Goal: Task Accomplishment & Management: Manage account settings

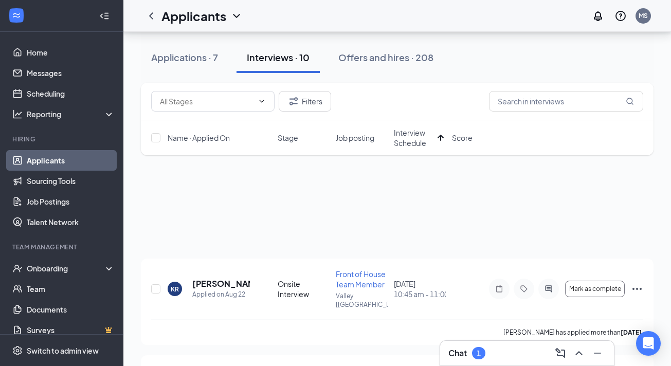
scroll to position [725, 0]
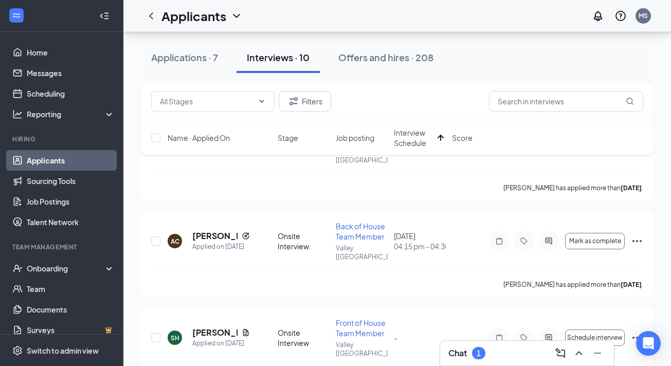
click at [584, 361] on div at bounding box center [578, 353] width 19 height 16
click at [580, 354] on icon "ChevronUp" at bounding box center [579, 353] width 12 height 12
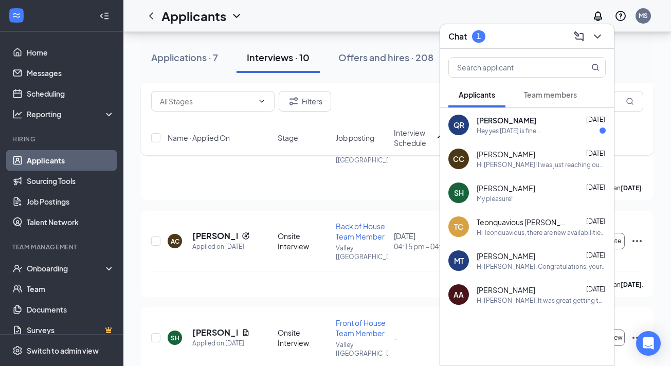
click at [526, 132] on div "Hey yes [DATE] is fine .." at bounding box center [509, 131] width 64 height 9
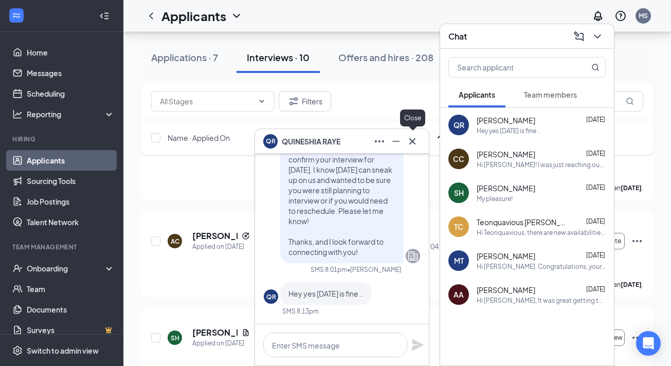
click at [412, 144] on icon "Cross" at bounding box center [412, 141] width 12 height 12
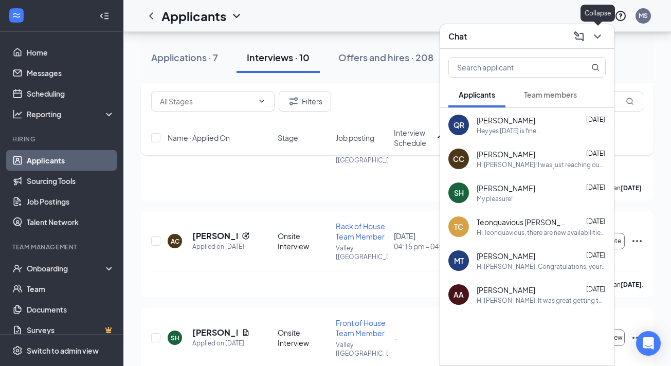
click at [594, 32] on icon "ChevronDown" at bounding box center [598, 36] width 12 height 12
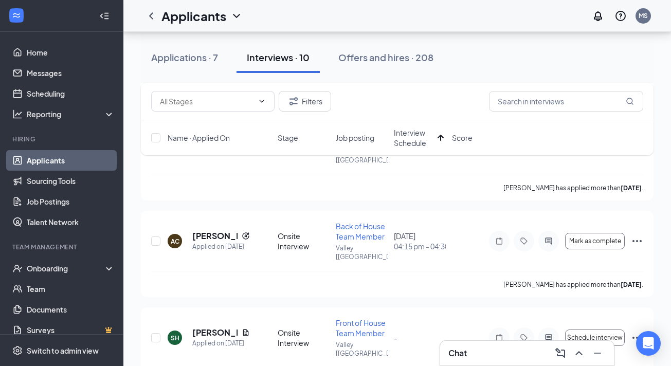
click at [410, 141] on span "Interview Schedule" at bounding box center [414, 138] width 40 height 21
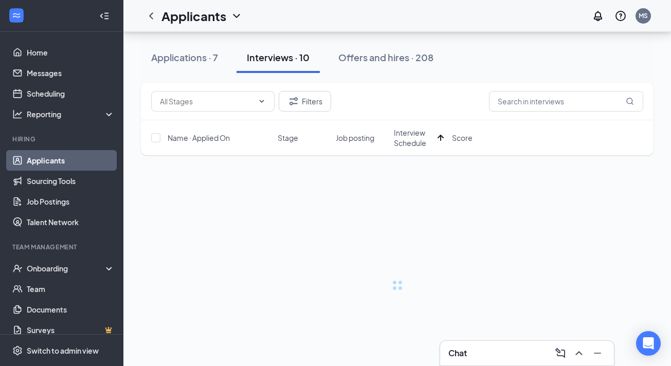
scroll to position [0, 0]
click at [410, 73] on button "Offers and hires · 208" at bounding box center [386, 57] width 116 height 31
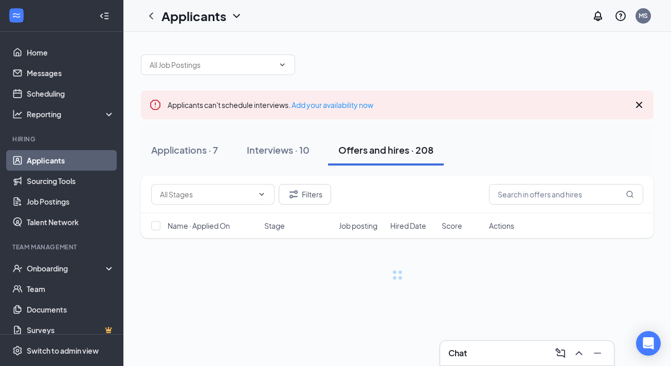
click at [403, 228] on span "Hired Date" at bounding box center [408, 226] width 36 height 10
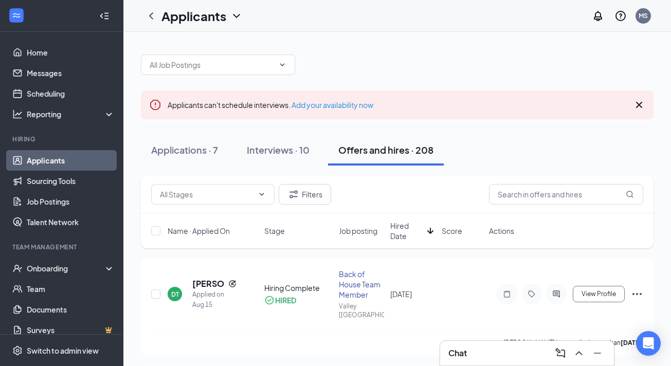
click at [274, 237] on div "Name · Applied On Stage Job posting Hired Date Score Actions" at bounding box center [397, 230] width 513 height 35
click at [260, 155] on div "Interviews · 10" at bounding box center [278, 150] width 63 height 13
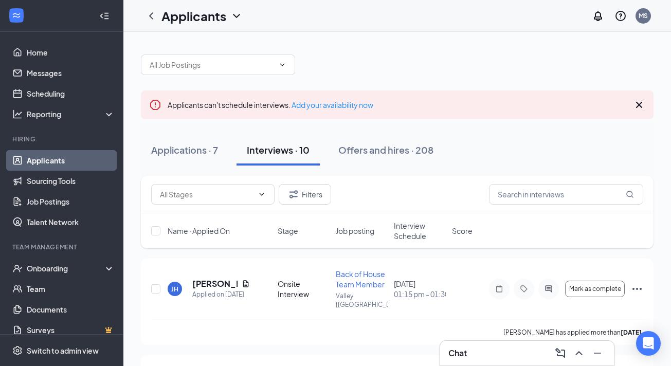
click at [400, 229] on span "Interview Schedule" at bounding box center [420, 231] width 52 height 21
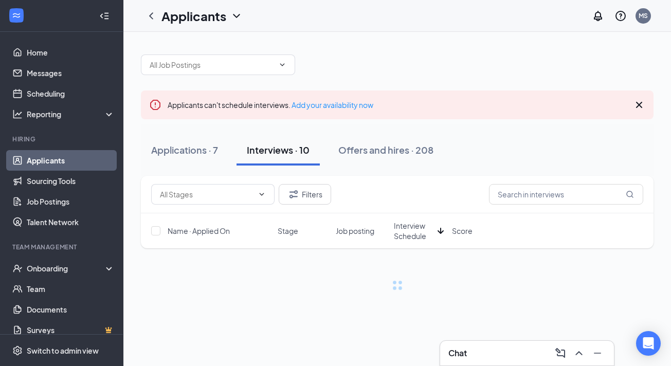
click at [401, 229] on span "Interview Schedule" at bounding box center [414, 231] width 40 height 21
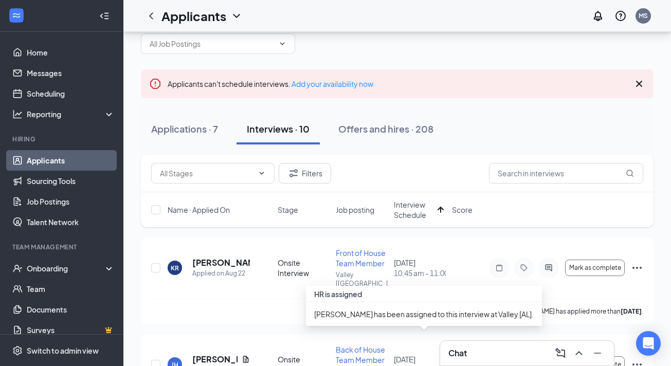
scroll to position [14, 0]
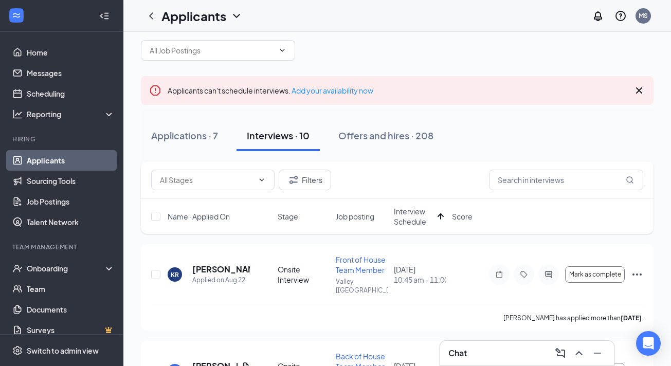
click at [412, 222] on span "Interview Schedule" at bounding box center [414, 216] width 40 height 21
click at [412, 222] on span "Interview Schedule" at bounding box center [420, 216] width 52 height 21
click at [412, 222] on span "Interview Schedule" at bounding box center [414, 216] width 40 height 21
click at [412, 222] on span "Interview Schedule" at bounding box center [420, 216] width 52 height 21
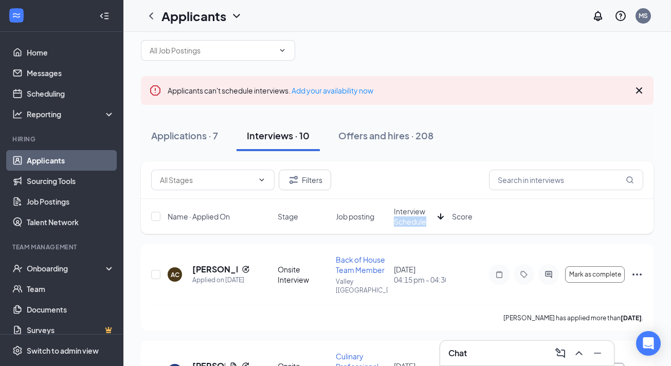
click at [412, 222] on span "Interview Schedule" at bounding box center [414, 216] width 40 height 21
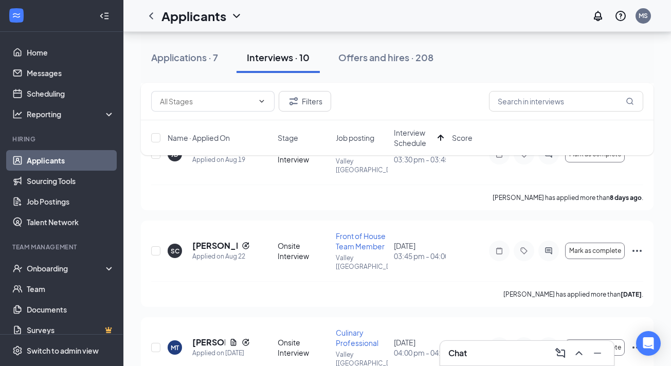
scroll to position [522, 0]
click at [204, 337] on h5 "[PERSON_NAME]" at bounding box center [208, 342] width 33 height 11
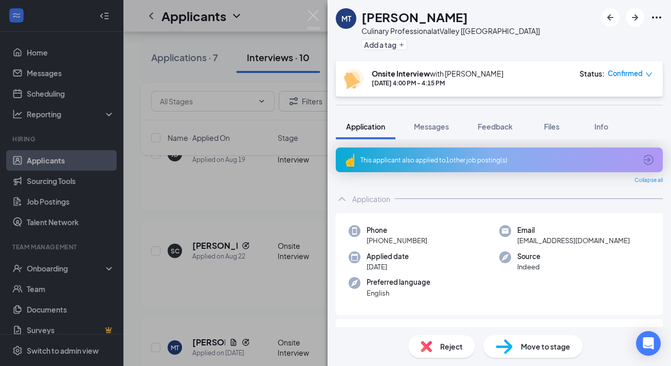
scroll to position [12, 0]
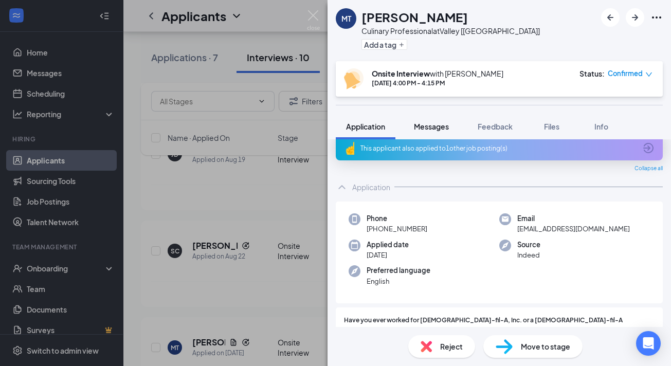
click at [427, 124] on span "Messages" at bounding box center [431, 126] width 35 height 9
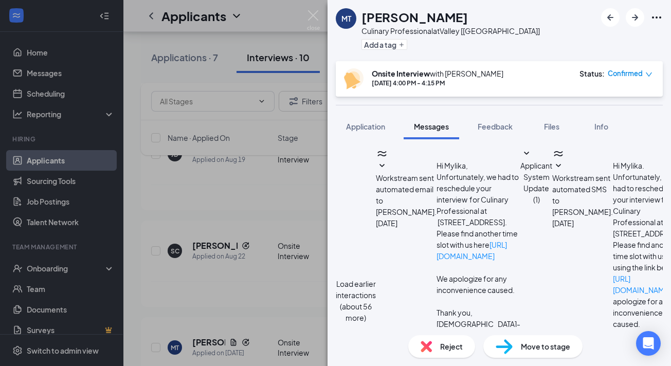
scroll to position [394, 0]
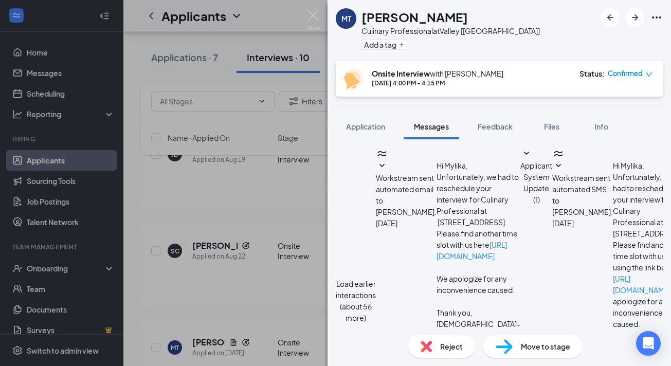
scroll to position [351, 0]
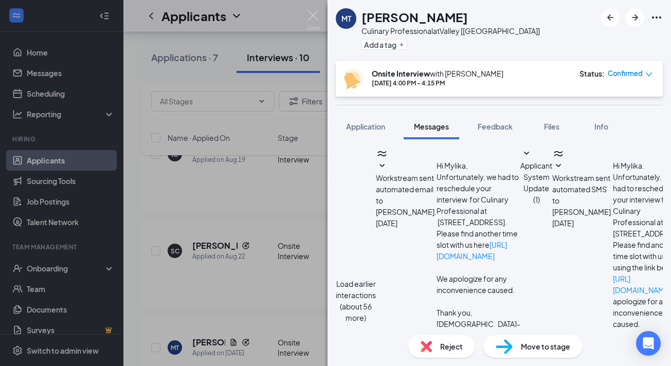
drag, startPoint x: 569, startPoint y: 265, endPoint x: 454, endPoint y: 266, distance: 115.2
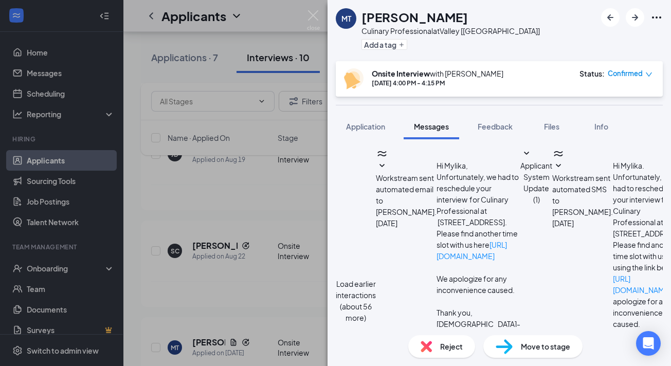
type textarea "Hi Mylika. I have noticed that you are consistently signing up for and reschedu…"
drag, startPoint x: 570, startPoint y: 268, endPoint x: 313, endPoint y: 233, distance: 259.6
click at [313, 233] on div "MT [PERSON_NAME] Culinary Professional at Valley [AL] Add a tag Onsite Intervie…" at bounding box center [335, 183] width 671 height 366
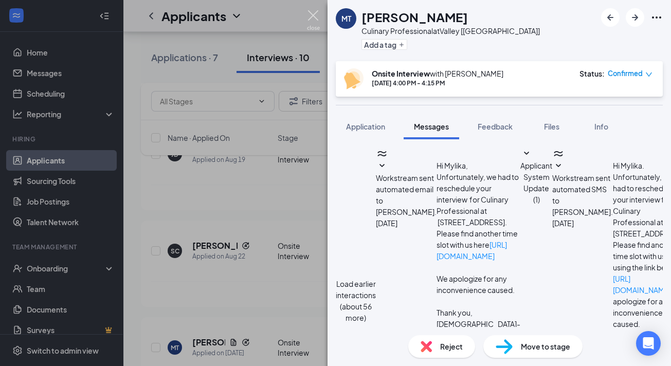
click at [310, 13] on img at bounding box center [313, 20] width 13 height 20
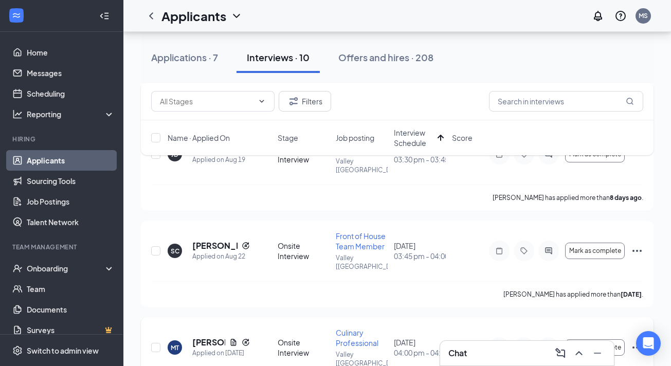
click at [634, 342] on icon "Ellipses" at bounding box center [637, 348] width 12 height 12
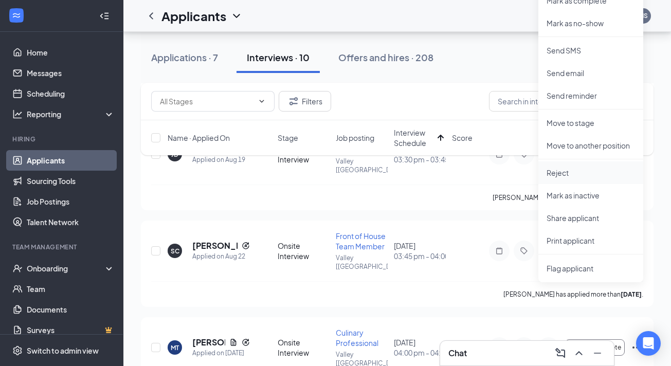
click at [577, 175] on p "Reject" at bounding box center [591, 173] width 88 height 10
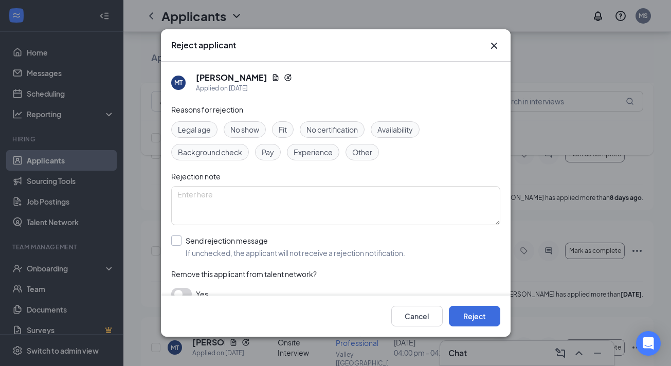
click at [199, 254] on span "If unchecked, the applicant will not receive a rejection notification." at bounding box center [296, 253] width 220 height 10
click at [199, 254] on input "Send rejection message If unchecked, the applicant will not receive a rejection…" at bounding box center [288, 247] width 234 height 23
checkbox input "true"
click at [465, 314] on button "Reject" at bounding box center [474, 316] width 51 height 21
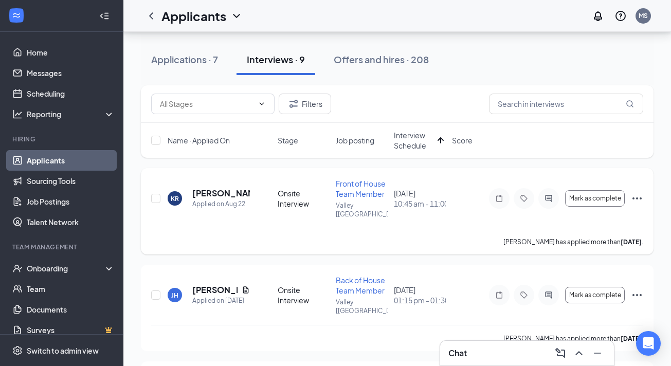
scroll to position [99, 0]
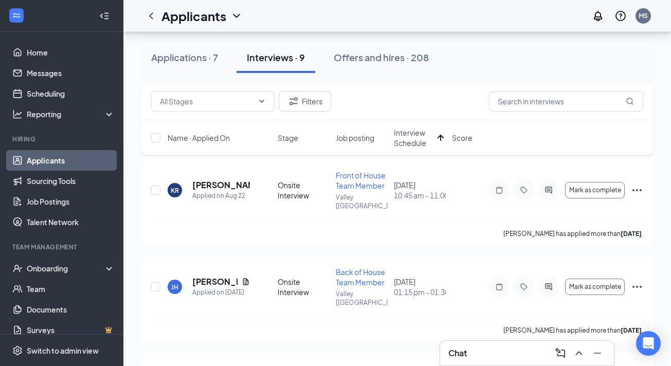
click at [402, 144] on span "Interview Schedule" at bounding box center [414, 138] width 40 height 21
click at [402, 148] on div "Name · Applied On Stage Job posting Interview Schedule Score" at bounding box center [397, 137] width 513 height 35
click at [405, 142] on span "Interview Schedule" at bounding box center [420, 138] width 52 height 21
click at [405, 142] on span "Interview Schedule" at bounding box center [414, 138] width 40 height 21
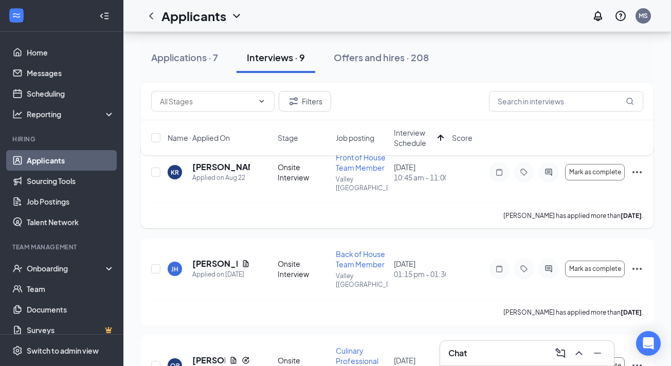
scroll to position [80, 0]
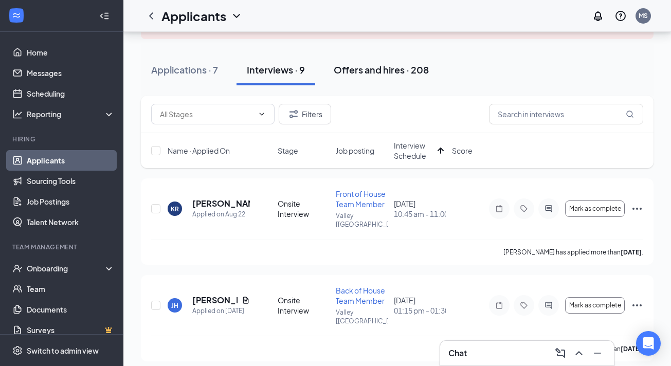
click at [375, 75] on div "Offers and hires · 208" at bounding box center [381, 69] width 95 height 13
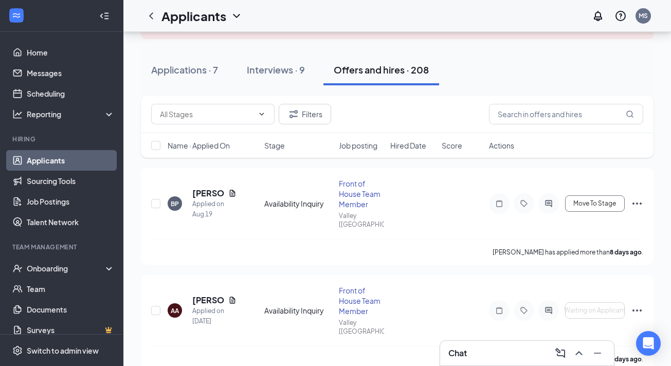
click at [375, 75] on div "Offers and hires · 208" at bounding box center [381, 69] width 95 height 13
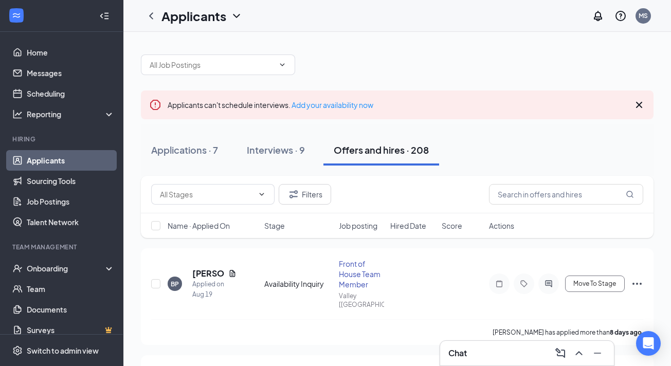
click at [382, 152] on div "Offers and hires · 208" at bounding box center [381, 150] width 95 height 13
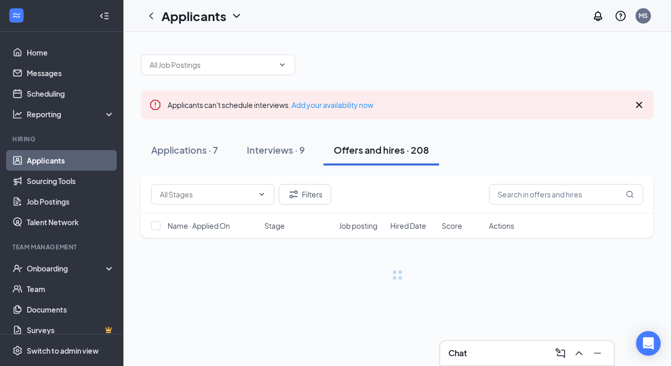
click at [382, 152] on div "Offers and hires · 208" at bounding box center [381, 150] width 95 height 13
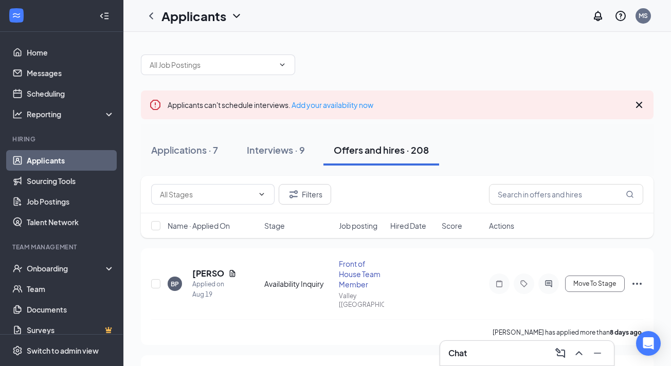
click at [641, 105] on icon "Cross" at bounding box center [639, 105] width 12 height 12
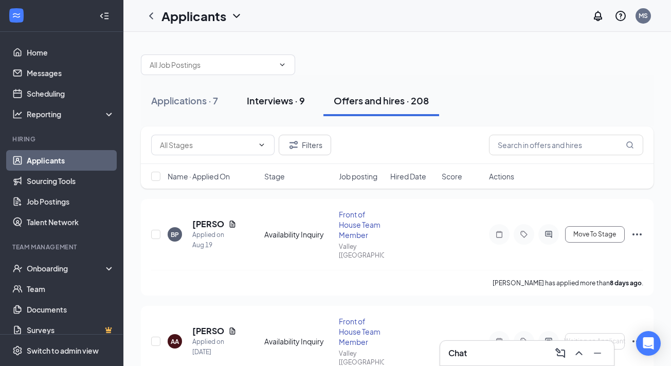
click at [274, 99] on div "Interviews · 9" at bounding box center [276, 100] width 58 height 13
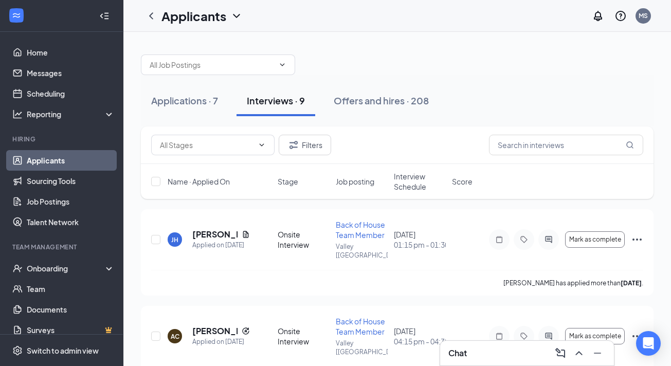
click at [410, 185] on span "Interview Schedule" at bounding box center [420, 181] width 52 height 21
click at [410, 185] on span "Interview Schedule" at bounding box center [414, 181] width 40 height 21
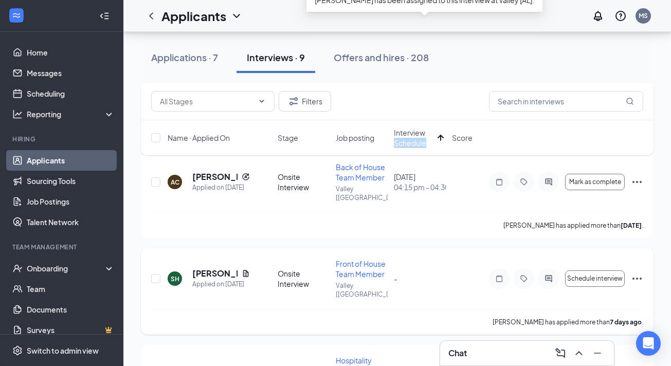
scroll to position [637, 0]
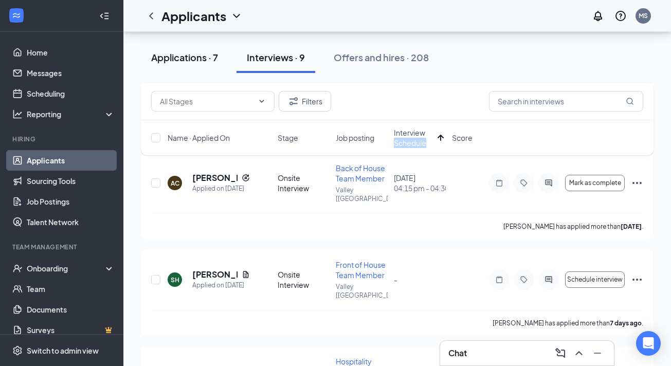
click at [194, 58] on div "Applications · 7" at bounding box center [184, 57] width 67 height 13
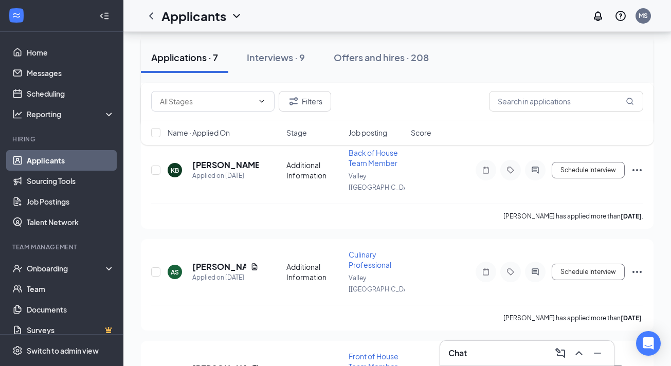
scroll to position [469, 0]
click at [45, 97] on link "Scheduling" at bounding box center [71, 93] width 88 height 21
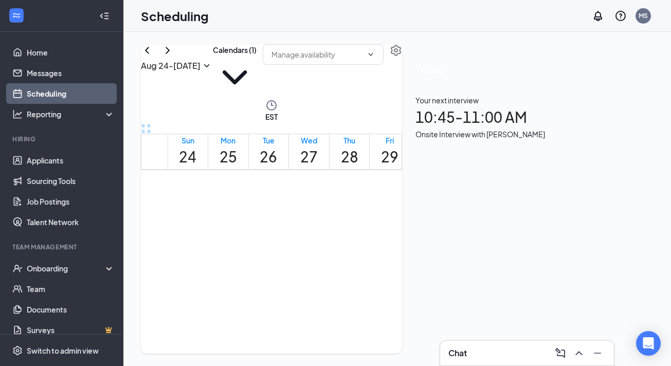
scroll to position [689, 0]
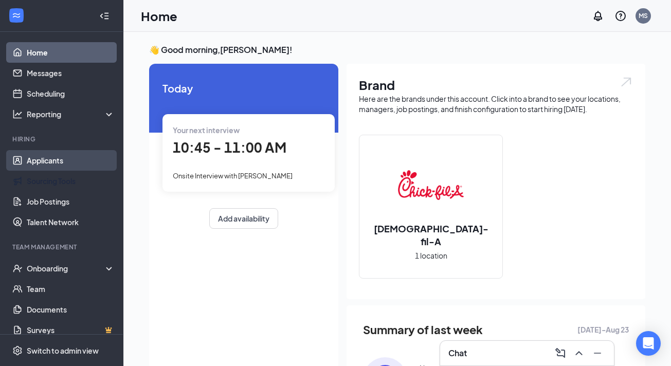
click at [38, 166] on link "Applicants" at bounding box center [71, 160] width 88 height 21
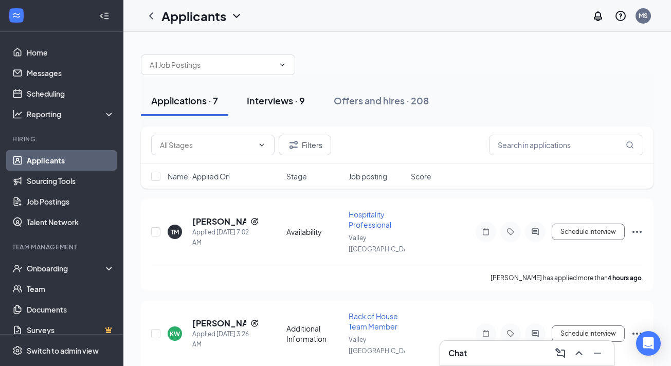
click at [273, 103] on div "Interviews · 9" at bounding box center [276, 100] width 58 height 13
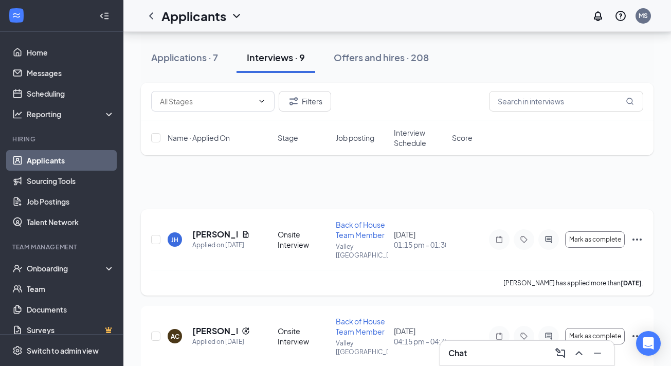
scroll to position [99, 0]
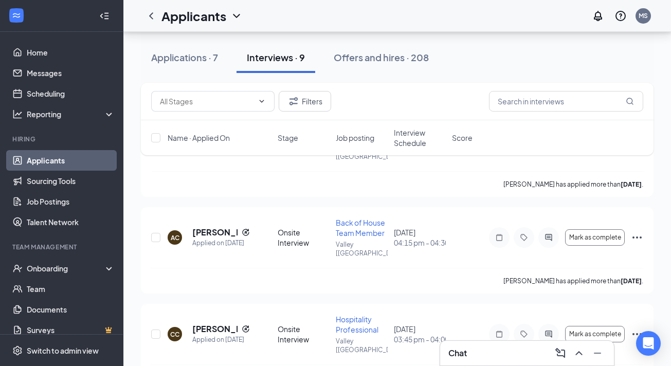
click at [403, 144] on span "Interview Schedule" at bounding box center [420, 138] width 52 height 21
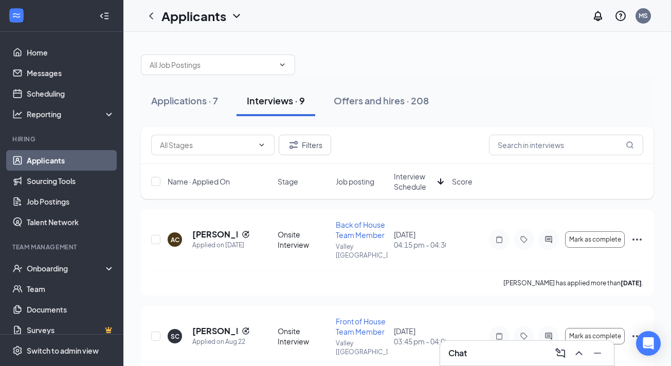
click at [403, 191] on span "Interview Schedule" at bounding box center [414, 181] width 40 height 21
click at [216, 229] on h5 "[PERSON_NAME]" at bounding box center [221, 234] width 58 height 11
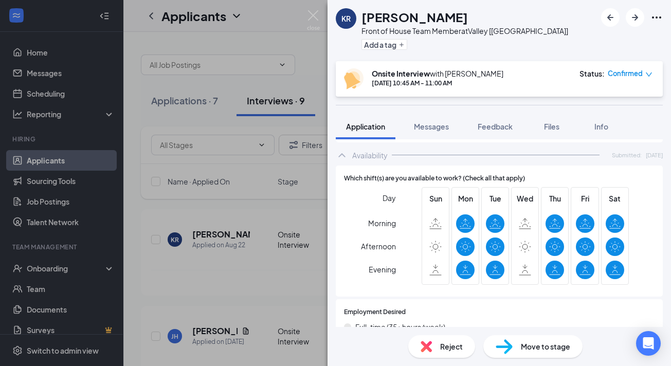
scroll to position [1205, 0]
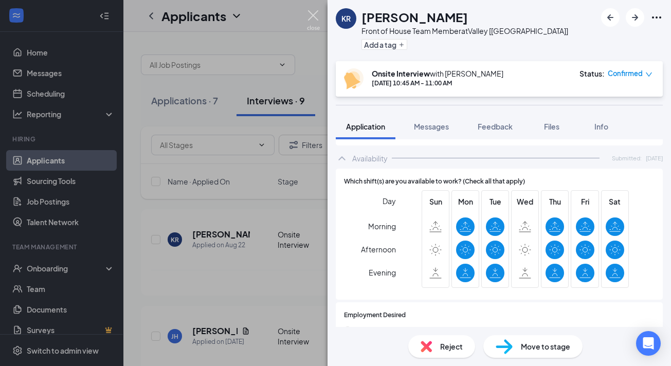
click at [309, 20] on img at bounding box center [313, 20] width 13 height 20
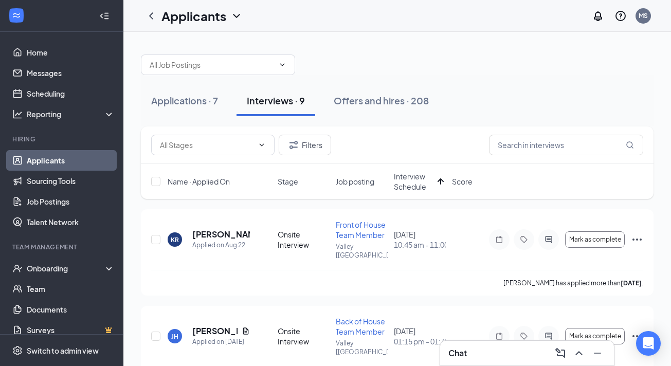
click at [279, 1] on div "Applicants MS" at bounding box center [397, 16] width 548 height 32
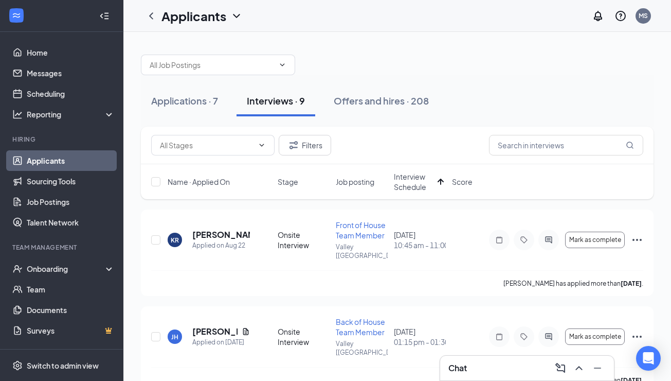
click at [363, 118] on div "Applications · 7 Interviews · 9 Offers and hires · 208" at bounding box center [397, 100] width 513 height 51
click at [371, 109] on button "Offers and hires · 208" at bounding box center [382, 100] width 116 height 31
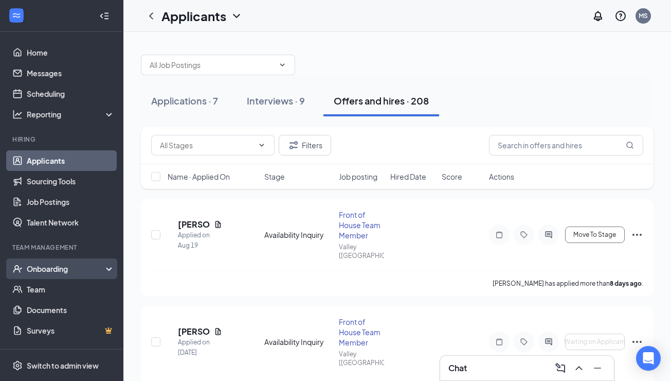
click at [45, 275] on div "Onboarding" at bounding box center [61, 268] width 123 height 21
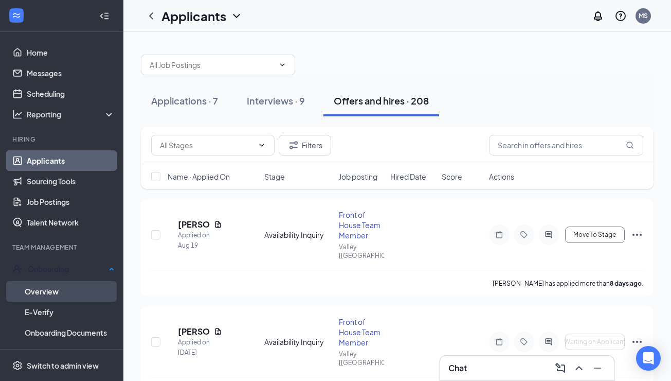
click at [50, 291] on link "Overview" at bounding box center [70, 291] width 90 height 21
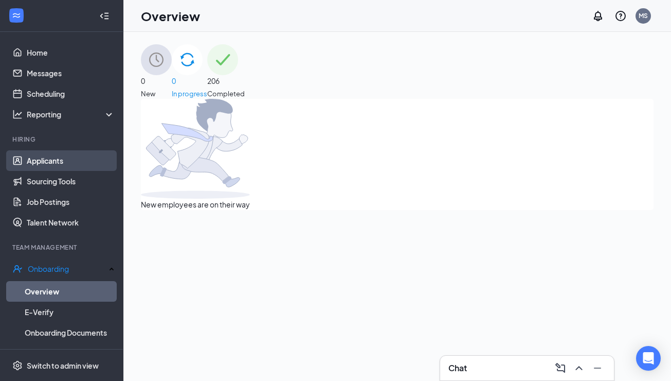
click at [38, 157] on link "Applicants" at bounding box center [71, 160] width 88 height 21
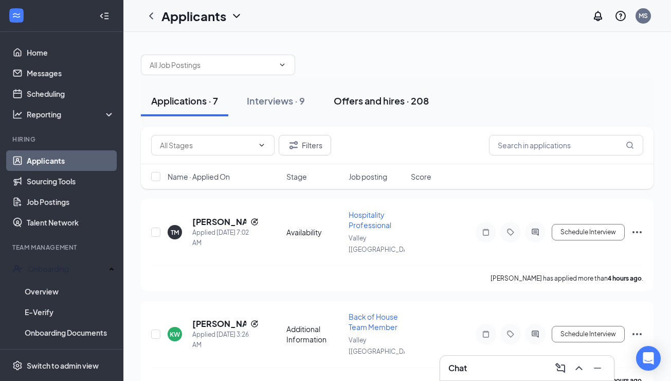
click at [402, 99] on div "Offers and hires · 208" at bounding box center [381, 100] width 95 height 13
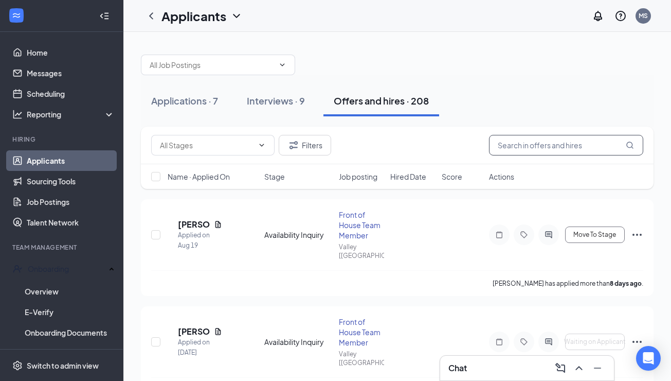
click at [538, 141] on input "text" at bounding box center [566, 145] width 154 height 21
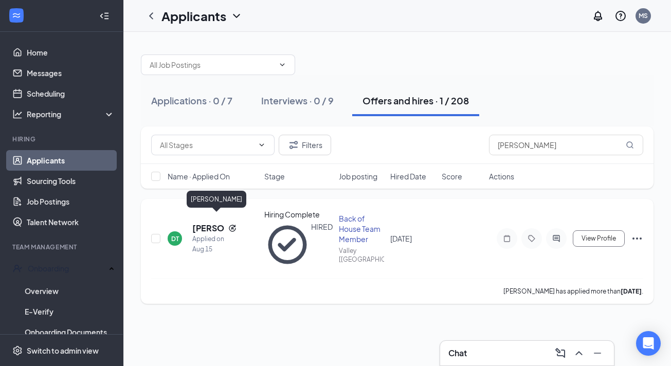
click at [201, 223] on h5 "[PERSON_NAME]" at bounding box center [208, 228] width 32 height 11
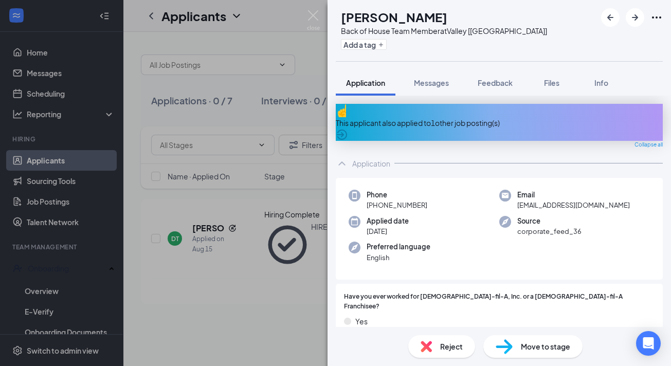
click at [544, 200] on span "dylan060985@icloud.com" at bounding box center [573, 205] width 113 height 10
copy span "dylan060985@icloud.com"
click at [312, 12] on img at bounding box center [313, 20] width 13 height 20
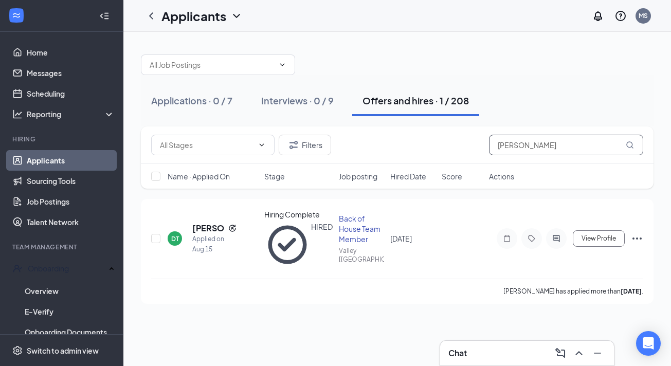
click at [522, 150] on input "Dylan" at bounding box center [566, 145] width 154 height 21
type input "Valerie"
click at [203, 223] on h5 "[PERSON_NAME]" at bounding box center [200, 228] width 44 height 11
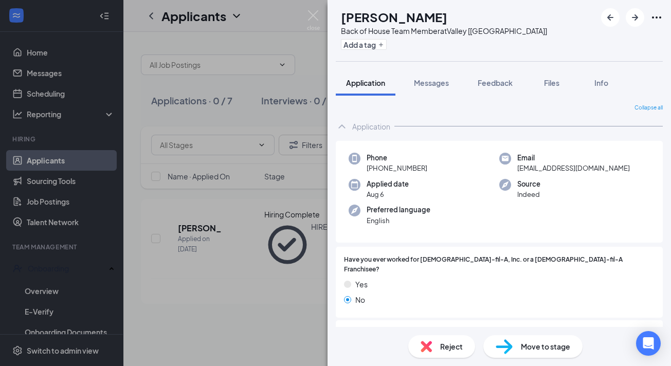
click at [542, 167] on span "crossval200@gmail.com" at bounding box center [573, 168] width 113 height 10
copy span "crossval200@gmail.com"
click at [314, 15] on img at bounding box center [313, 20] width 13 height 20
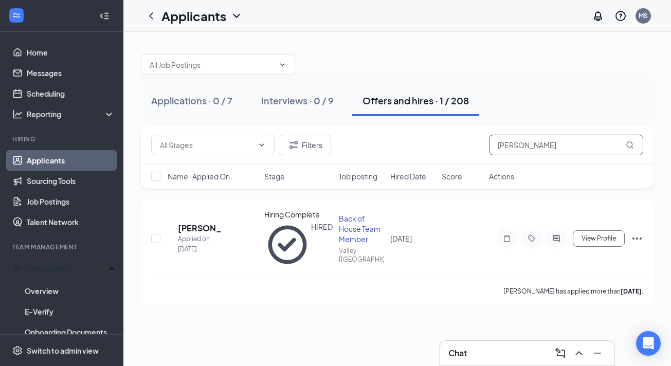
click at [525, 148] on input "Valerie" at bounding box center [566, 145] width 154 height 21
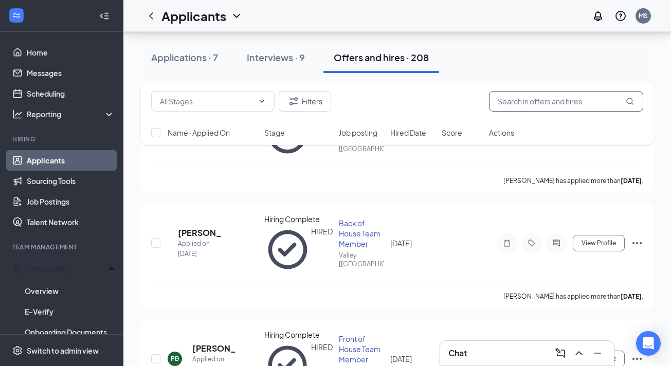
scroll to position [342, 0]
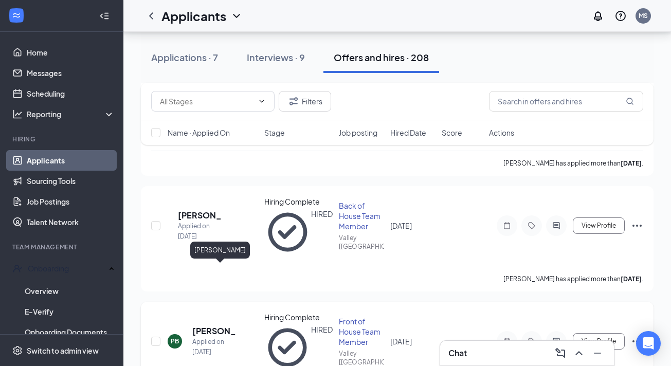
click at [208, 326] on h5 "[PERSON_NAME]" at bounding box center [214, 331] width 44 height 11
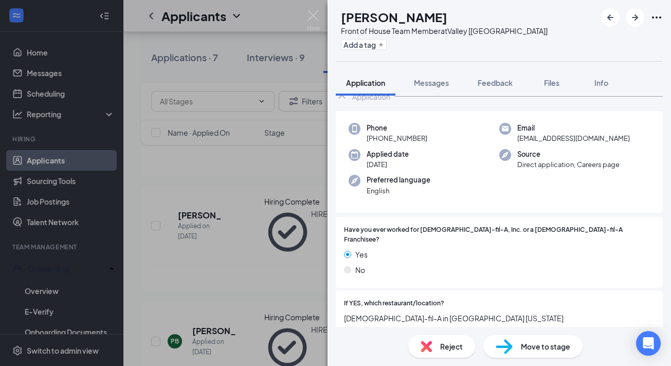
scroll to position [34, 0]
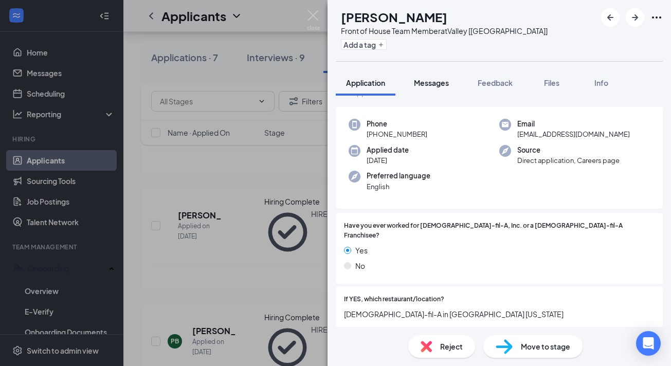
click at [434, 83] on span "Messages" at bounding box center [431, 82] width 35 height 9
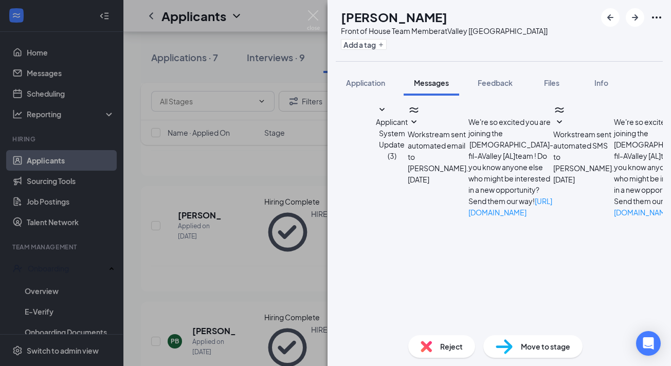
scroll to position [1028, 0]
drag, startPoint x: 513, startPoint y: 216, endPoint x: 407, endPoint y: 206, distance: 106.4
copy span "are excited to host you all for Orientation this afternoon from 3:00 - 5:30 pm …"
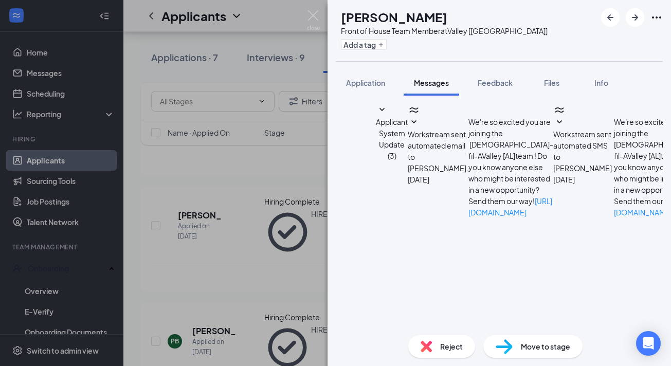
scroll to position [1198, 0]
drag, startPoint x: 410, startPoint y: 200, endPoint x: 514, endPoint y: 202, distance: 103.9
copy span "IMPORTANT - ORIENTATION UPDATE: Good morning! We are excited to host you all fo…"
click at [318, 15] on img at bounding box center [313, 20] width 13 height 20
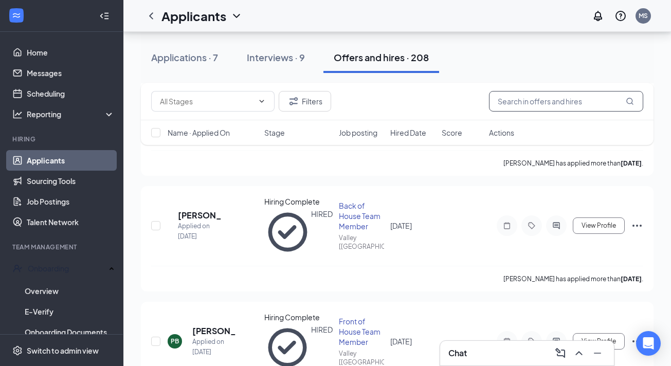
click at [561, 109] on input "text" at bounding box center [566, 101] width 154 height 21
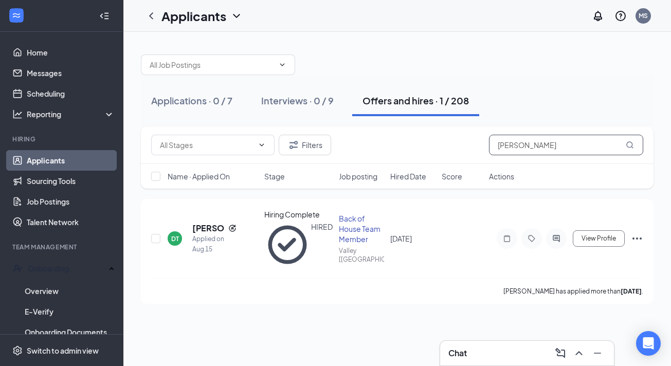
type input "Dylan"
drag, startPoint x: 561, startPoint y: 109, endPoint x: 555, endPoint y: 235, distance: 126.2
click at [555, 235] on div at bounding box center [556, 238] width 21 height 21
click at [561, 237] on div at bounding box center [556, 238] width 21 height 21
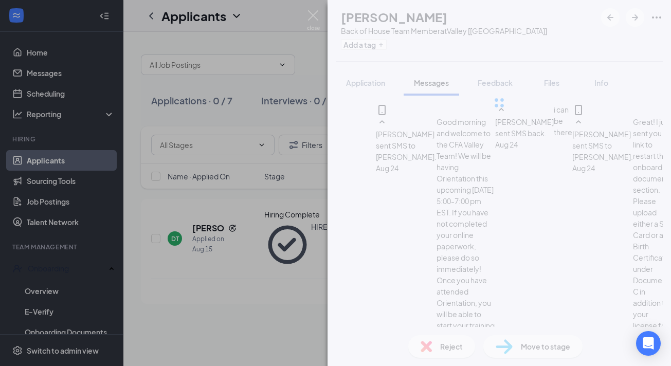
scroll to position [932, 0]
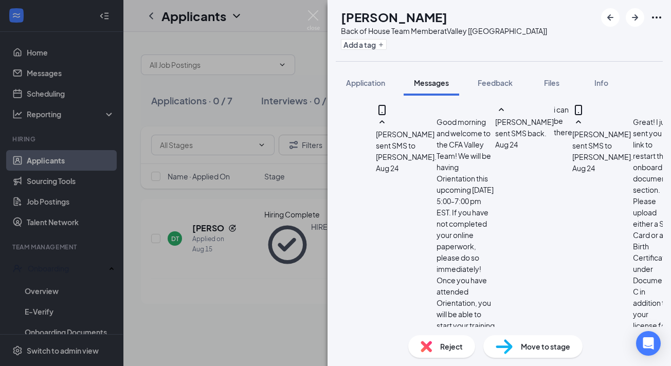
paste textarea "IMPORTANT - ORIENTATION UPDATE: Good morning! We are excited to host you all fo…"
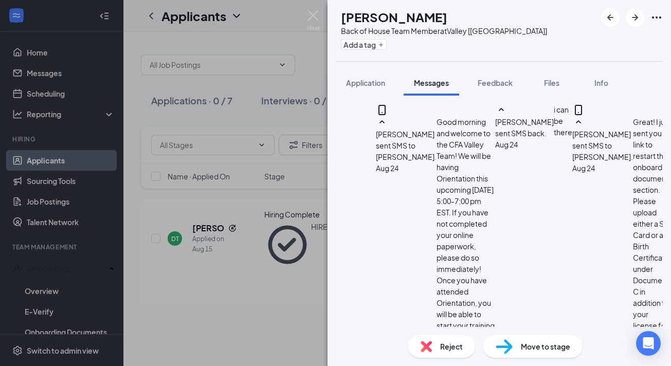
drag, startPoint x: 463, startPoint y: 285, endPoint x: 333, endPoint y: 206, distance: 152.5
click at [333, 206] on div "Load earlier interactions (about 36 more) Megan Snider sent SMS to Dylan Turner…" at bounding box center [500, 211] width 344 height 231
type textarea "IMPORTANT - ORIENTATION UPDATE: Good morning! We are excited to host you all fo…"
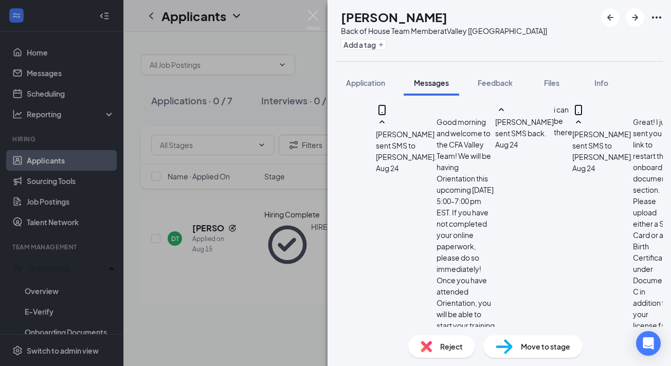
checkbox input "true"
click at [316, 19] on img at bounding box center [313, 20] width 13 height 20
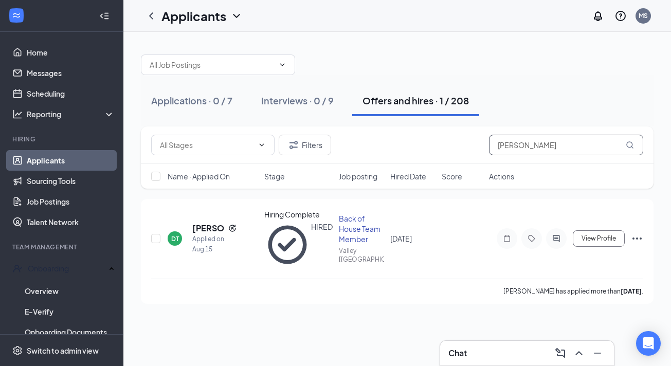
click at [528, 135] on input "Dylan" at bounding box center [566, 145] width 154 height 21
click at [528, 143] on input "Dylan" at bounding box center [566, 145] width 154 height 21
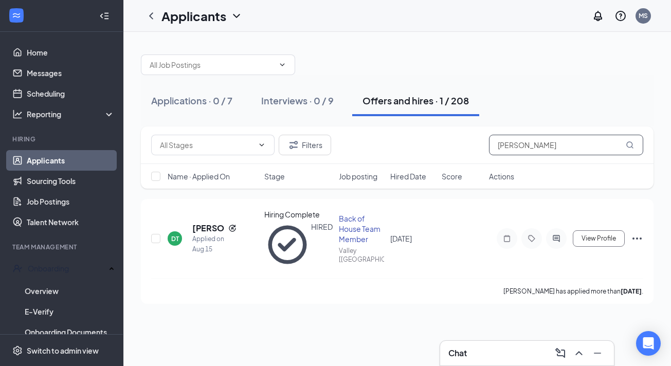
type input "valerie"
click at [553, 235] on icon "ActiveChat" at bounding box center [556, 239] width 12 height 8
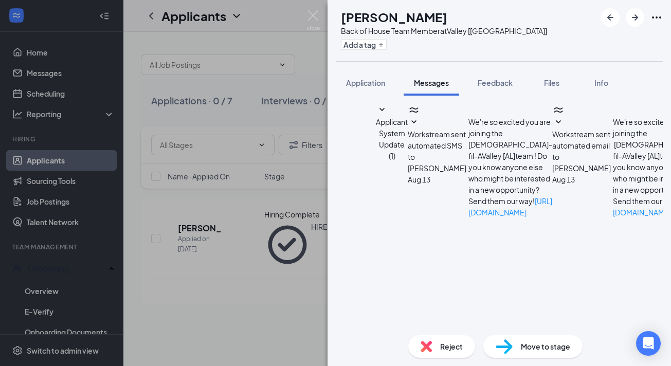
scroll to position [804, 0]
paste textarea "IMPORTANT - ORIENTATION UPDATE: Good morning! We are excited to host you all fo…"
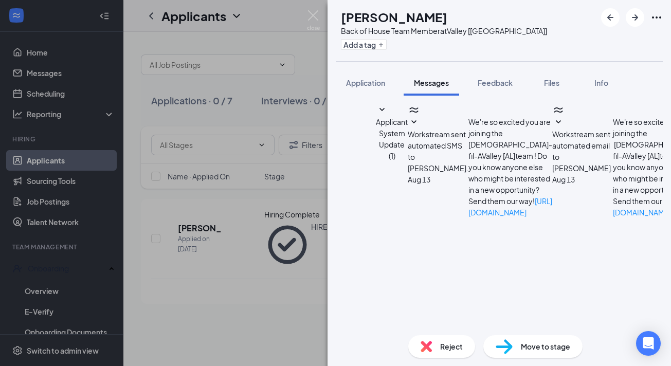
scroll to position [57, 0]
drag, startPoint x: 464, startPoint y: 284, endPoint x: 300, endPoint y: 186, distance: 190.6
click at [300, 186] on div "VC Valerie Cross Back of House Team Member at Valley [AL] Add a tag Application…" at bounding box center [335, 183] width 671 height 366
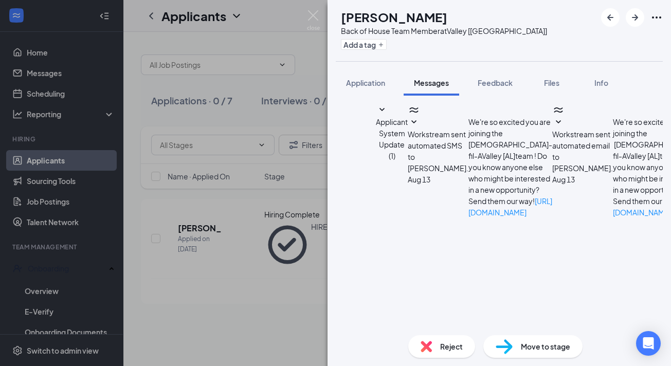
type textarea "IMPORTANT - ORIENTATION UPDATE: Good morning! We are excited to host you all fo…"
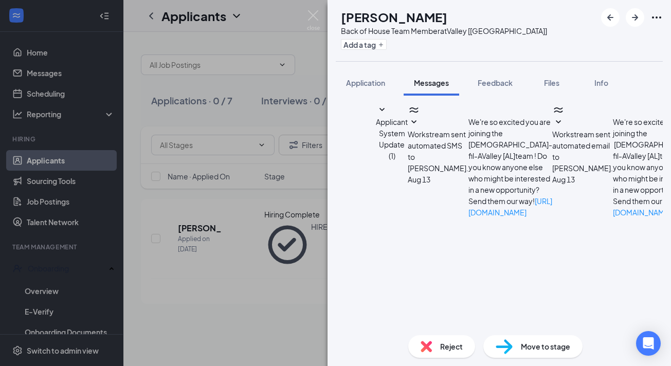
checkbox input "true"
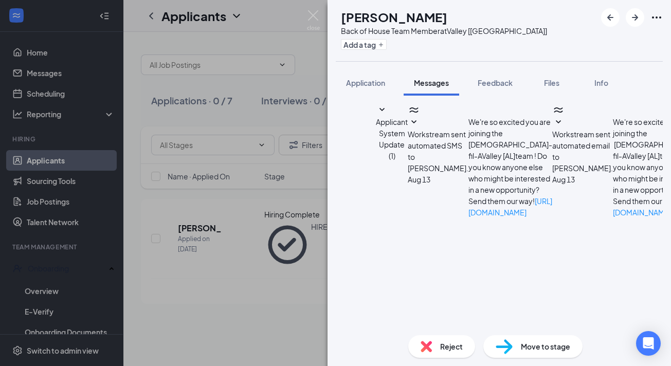
type textarea "IMPORTANT - ORIENTATION UPDATE: Good morning! We are excited to host you all fo…"
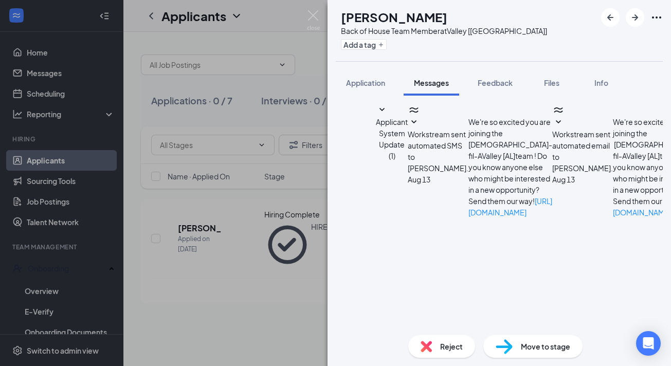
click at [316, 22] on img at bounding box center [313, 20] width 13 height 20
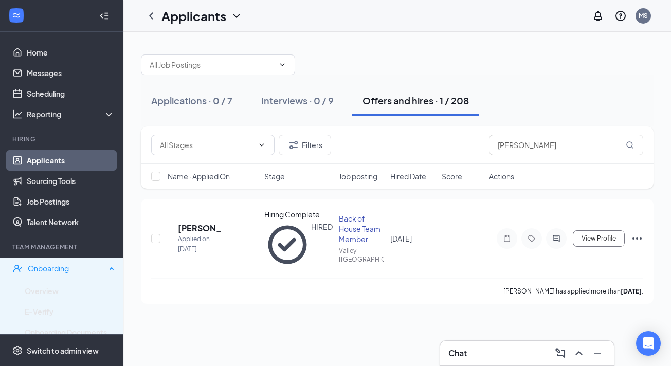
click at [72, 272] on div "Onboarding" at bounding box center [67, 268] width 78 height 10
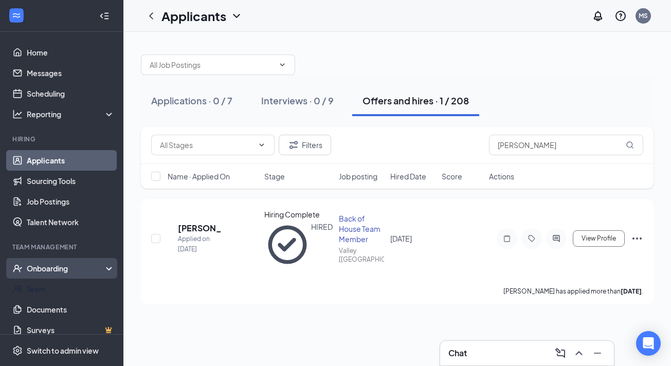
click at [67, 267] on div "Onboarding" at bounding box center [66, 268] width 79 height 10
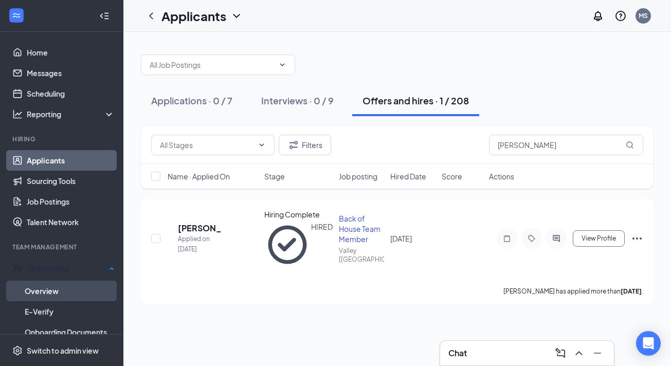
click at [63, 285] on link "Overview" at bounding box center [70, 291] width 90 height 21
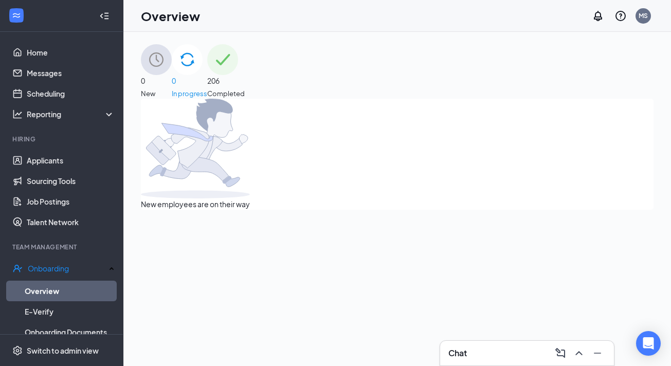
click at [245, 82] on span "206" at bounding box center [226, 80] width 38 height 11
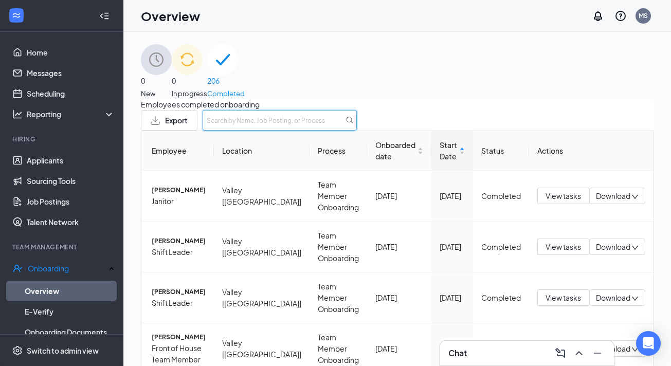
click at [357, 131] on input "text" at bounding box center [280, 120] width 154 height 21
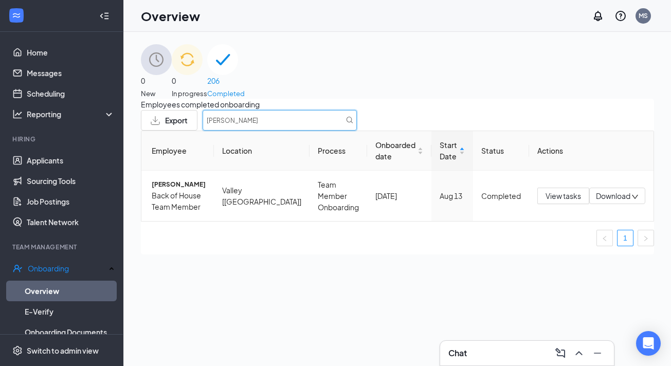
type input "Valerie"
drag, startPoint x: 492, startPoint y: 140, endPoint x: 545, endPoint y: 210, distance: 87.8
click at [546, 202] on span "View tasks" at bounding box center [563, 195] width 35 height 11
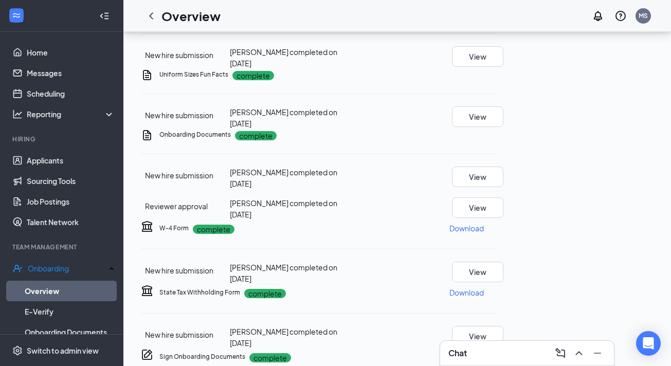
scroll to position [104, 0]
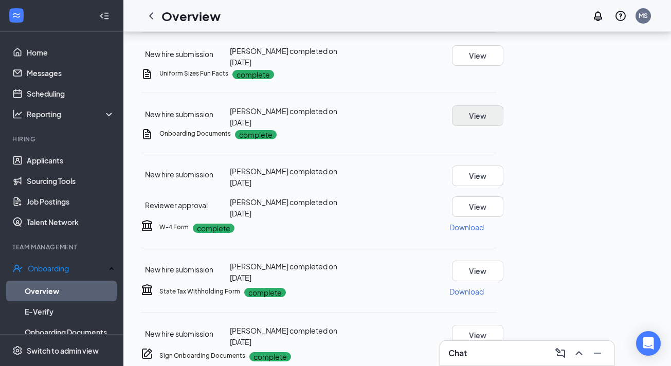
click at [504, 126] on button "View" at bounding box center [477, 115] width 51 height 21
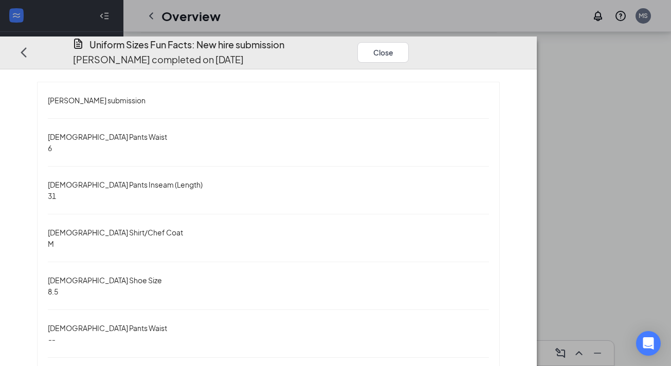
scroll to position [11, 0]
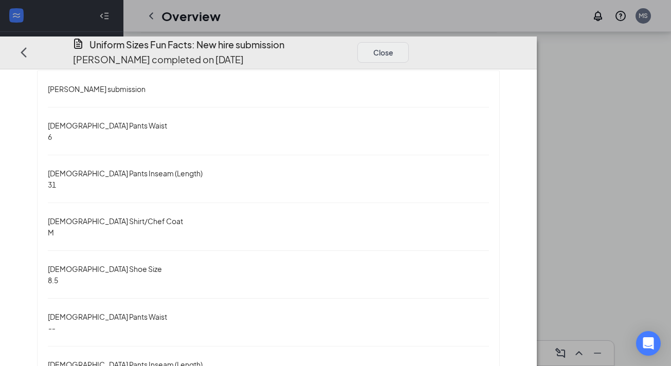
click at [409, 42] on button "Close" at bounding box center [383, 52] width 51 height 21
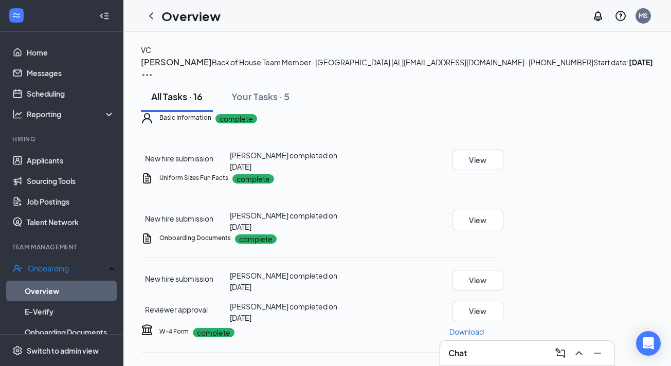
scroll to position [0, 0]
